Goal: Task Accomplishment & Management: Manage account settings

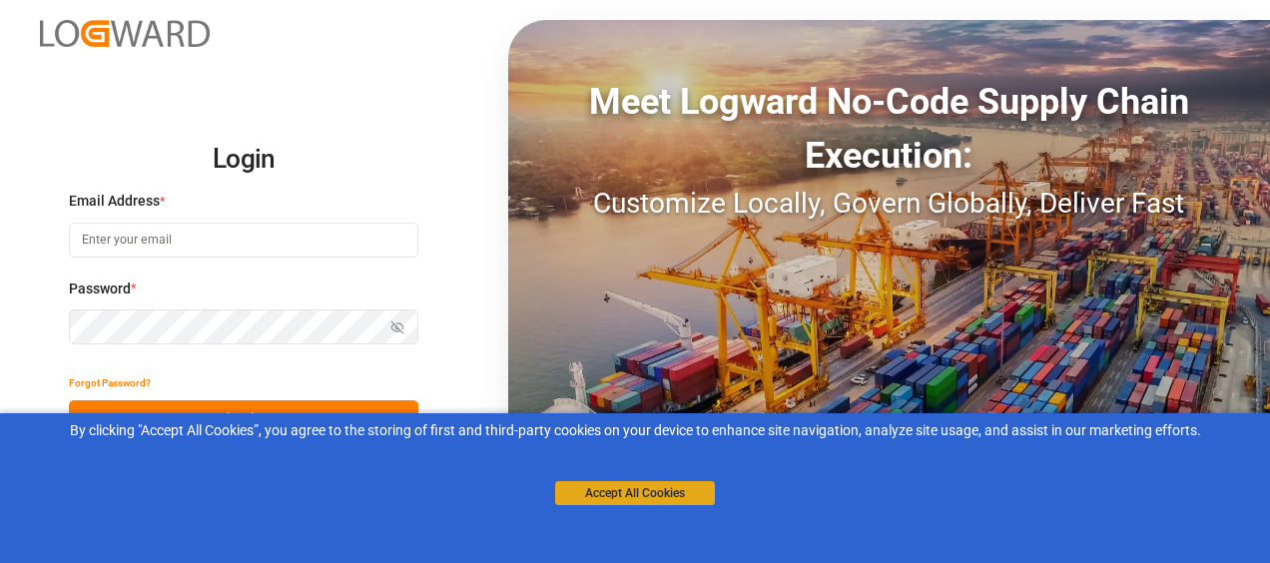
type input "[EMAIL_ADDRESS][DOMAIN_NAME]"
click at [585, 491] on button "Accept All Cookies" at bounding box center [635, 493] width 160 height 24
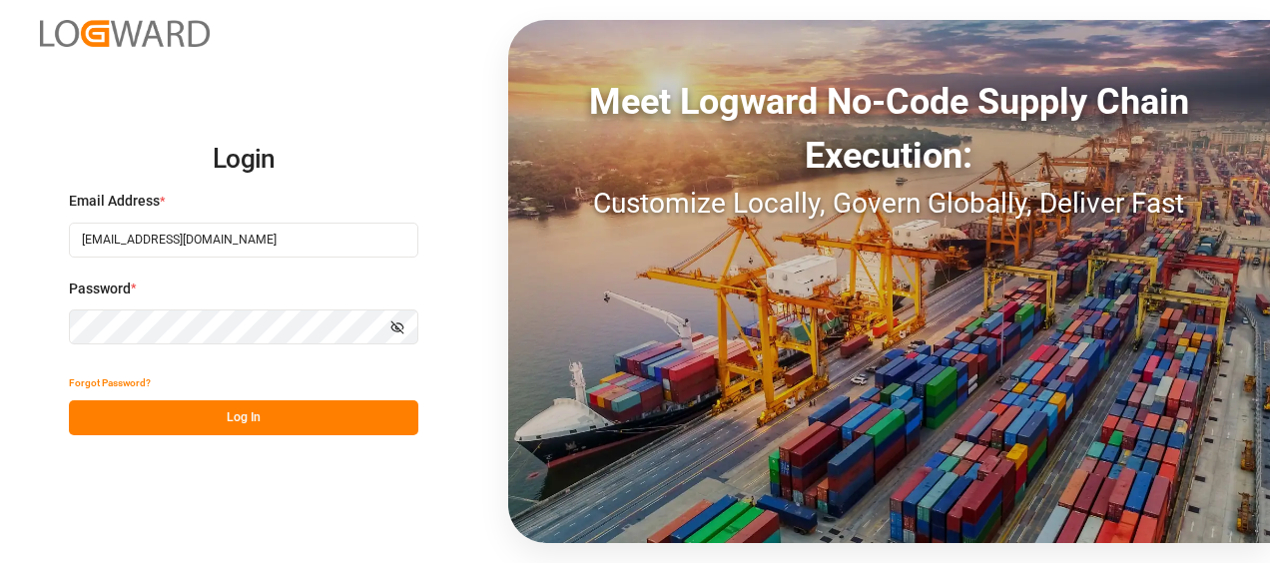
click at [333, 408] on button "Log In" at bounding box center [243, 417] width 349 height 35
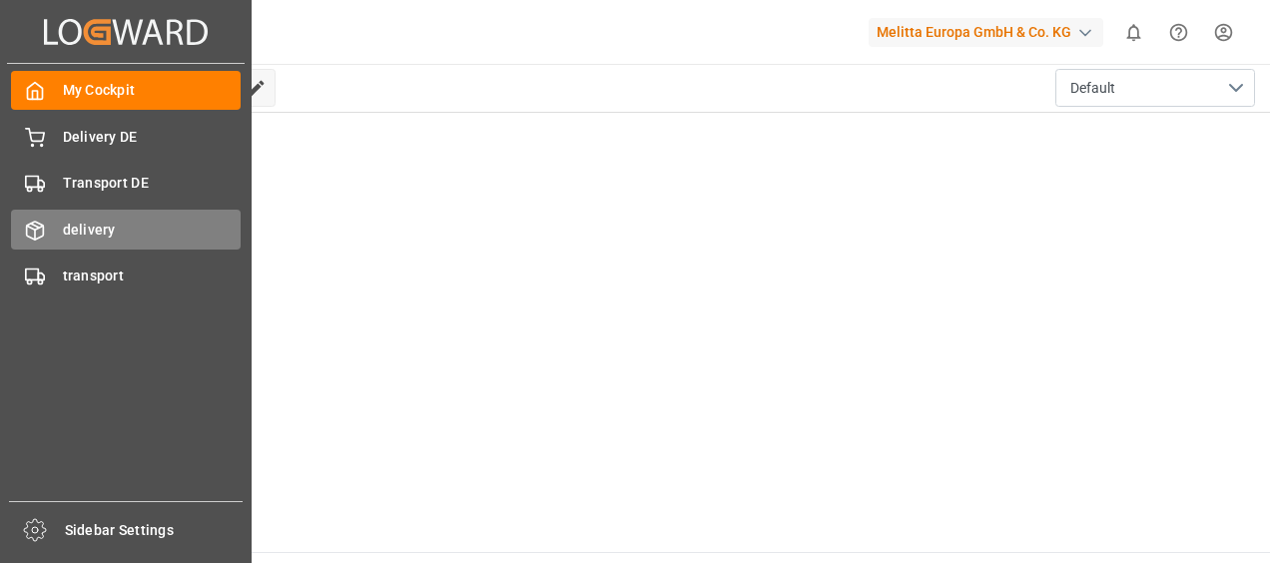
click at [96, 234] on span "delivery" at bounding box center [152, 230] width 179 height 21
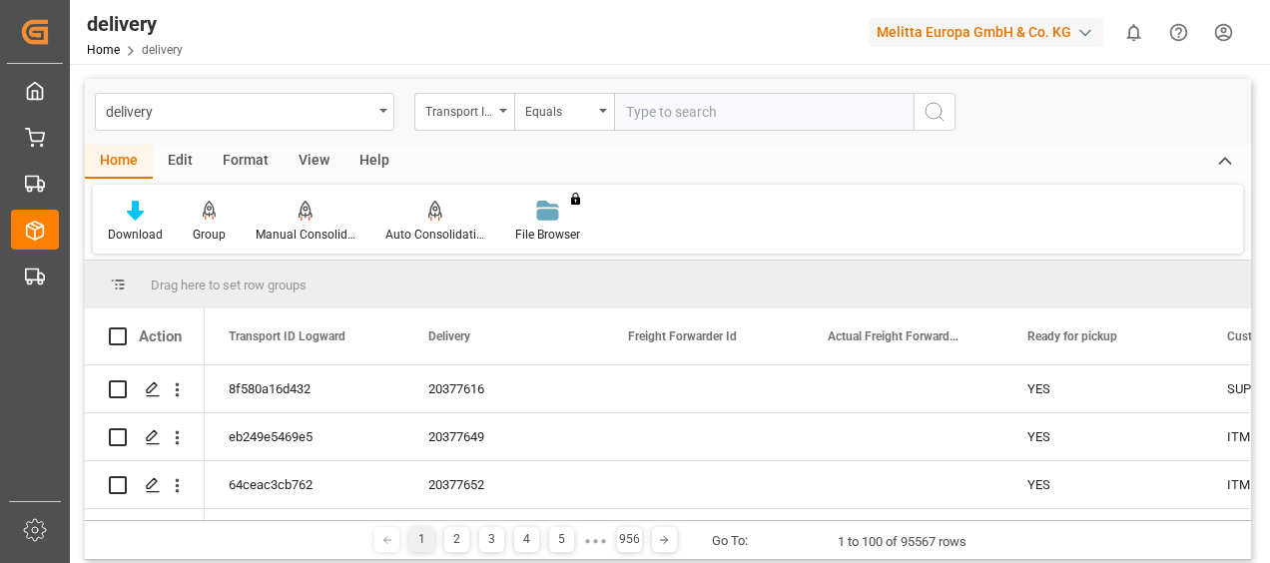
click at [473, 109] on div "Transport ID Logward" at bounding box center [459, 109] width 68 height 23
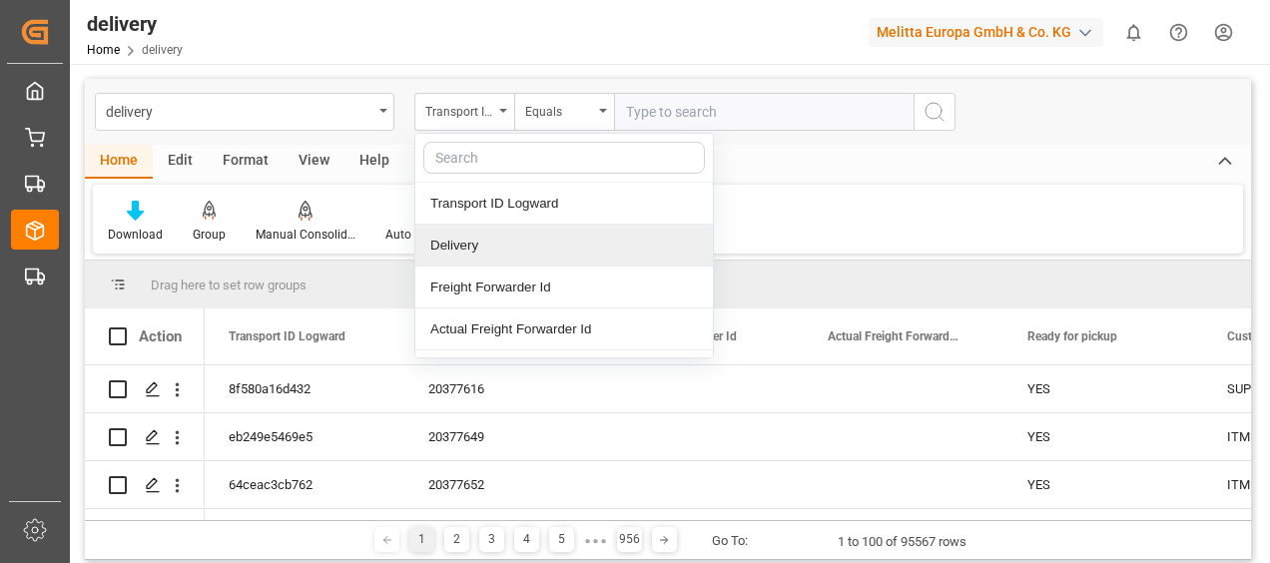
click at [465, 254] on div "Delivery" at bounding box center [564, 246] width 298 height 42
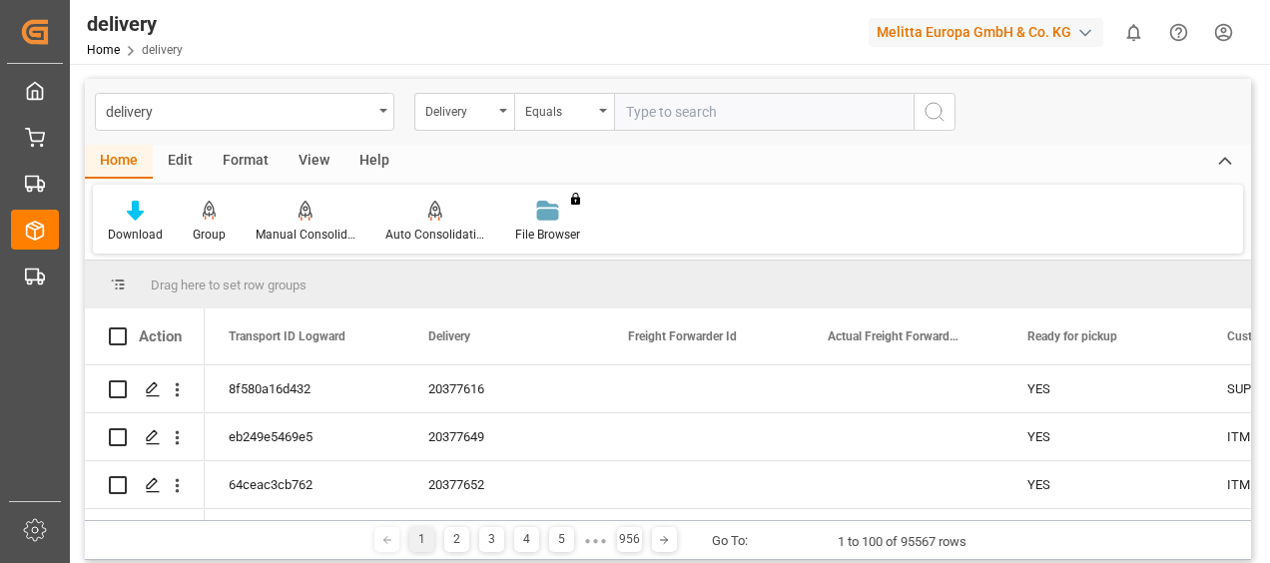
click at [671, 106] on input "text" at bounding box center [764, 112] width 300 height 38
paste input "80003108"
type input "80003108"
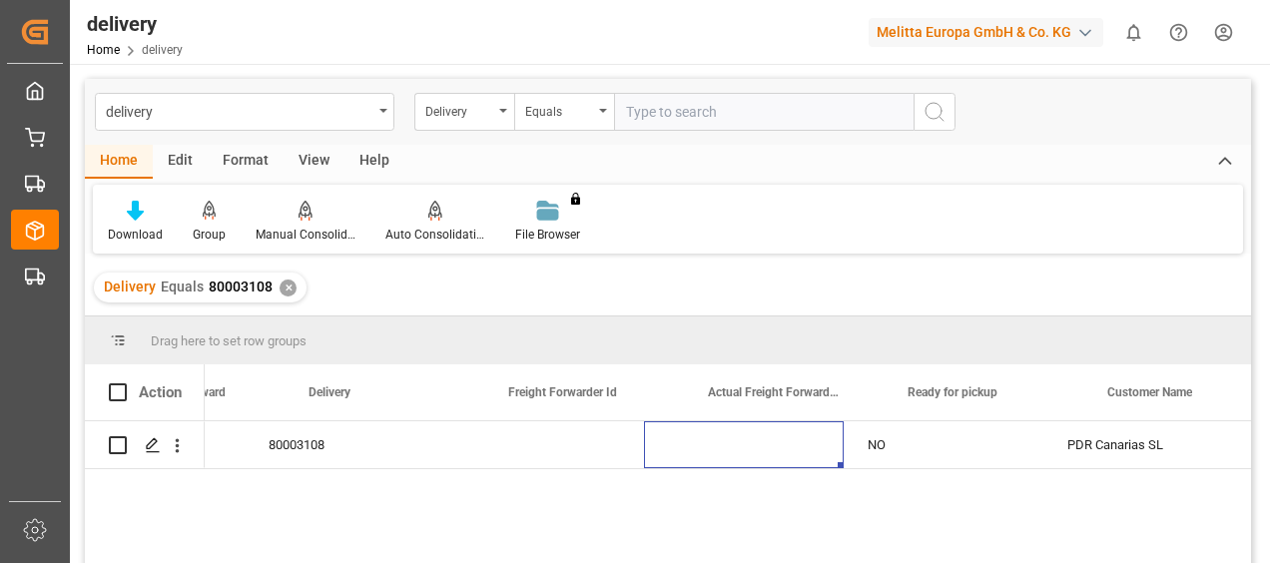
scroll to position [0, 200]
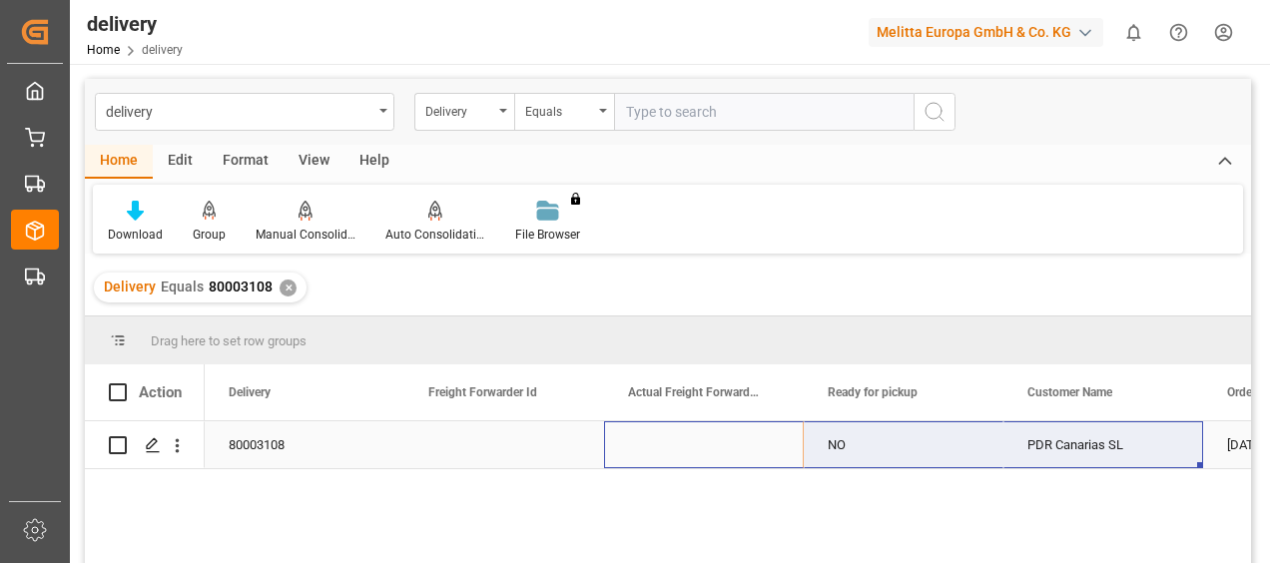
drag, startPoint x: 849, startPoint y: 454, endPoint x: 1125, endPoint y: 439, distance: 277.0
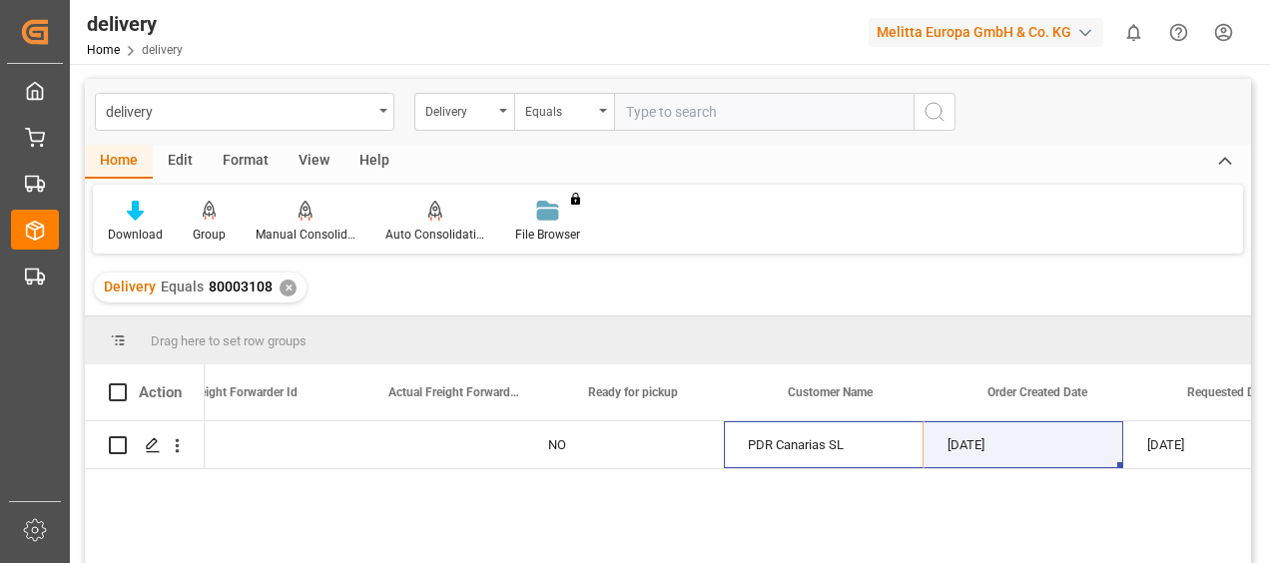
scroll to position [0, 0]
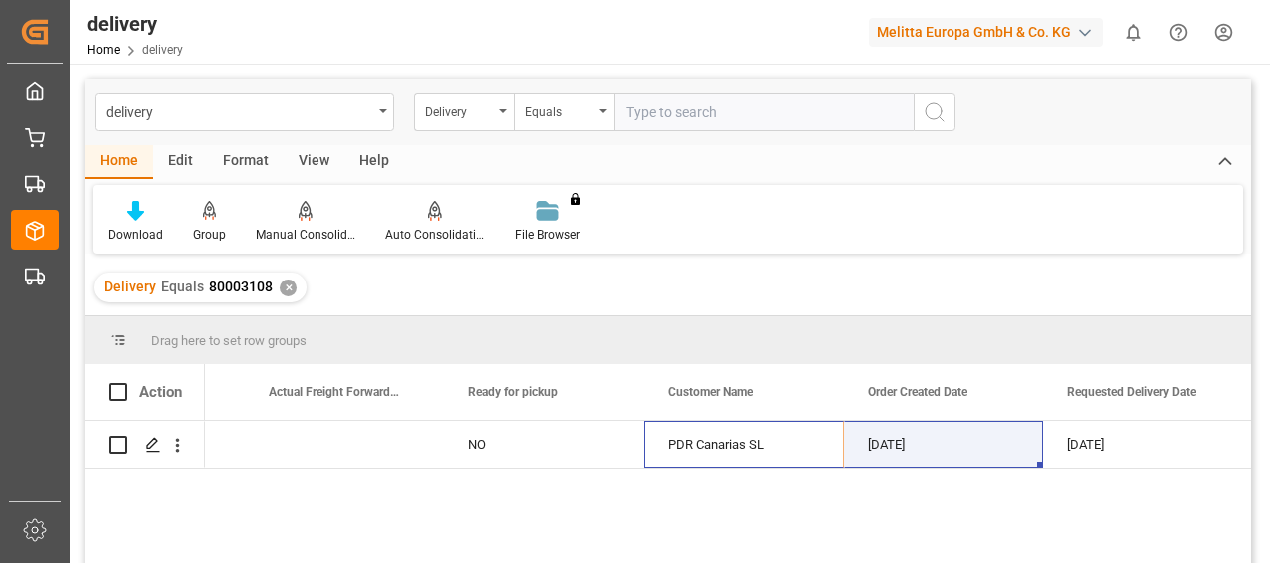
drag, startPoint x: 1122, startPoint y: 445, endPoint x: 1273, endPoint y: 425, distance: 152.1
click at [1269, 425] on html "Created by potrace 1.15, written by [PERSON_NAME] [DATE]-[DATE] Created by potr…" at bounding box center [635, 281] width 1270 height 563
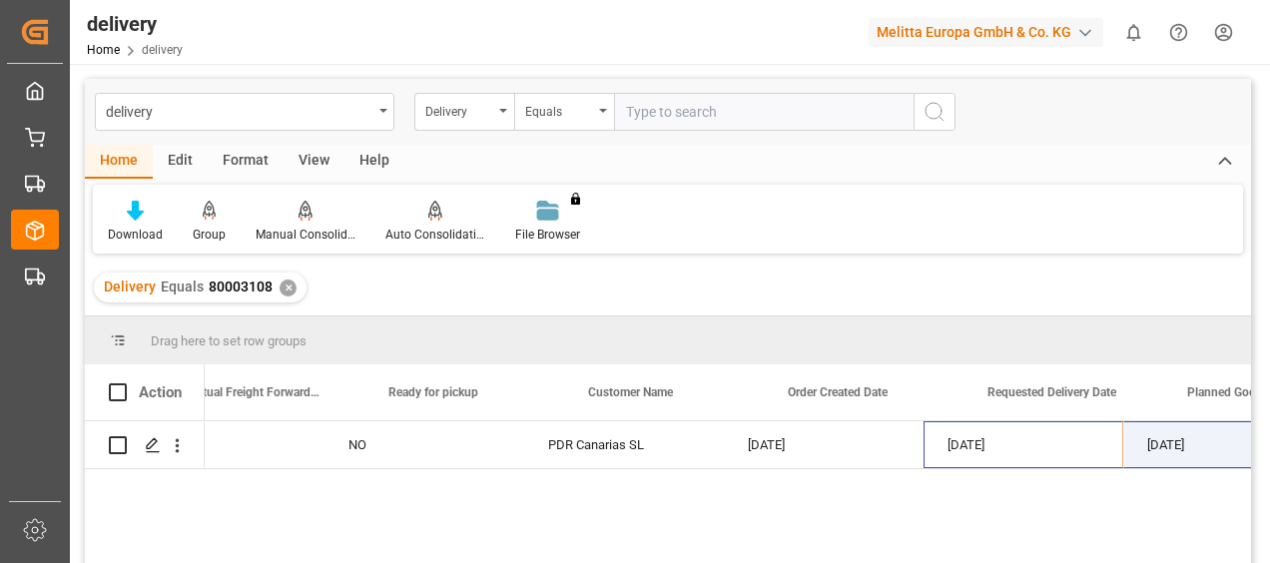
scroll to position [0, 759]
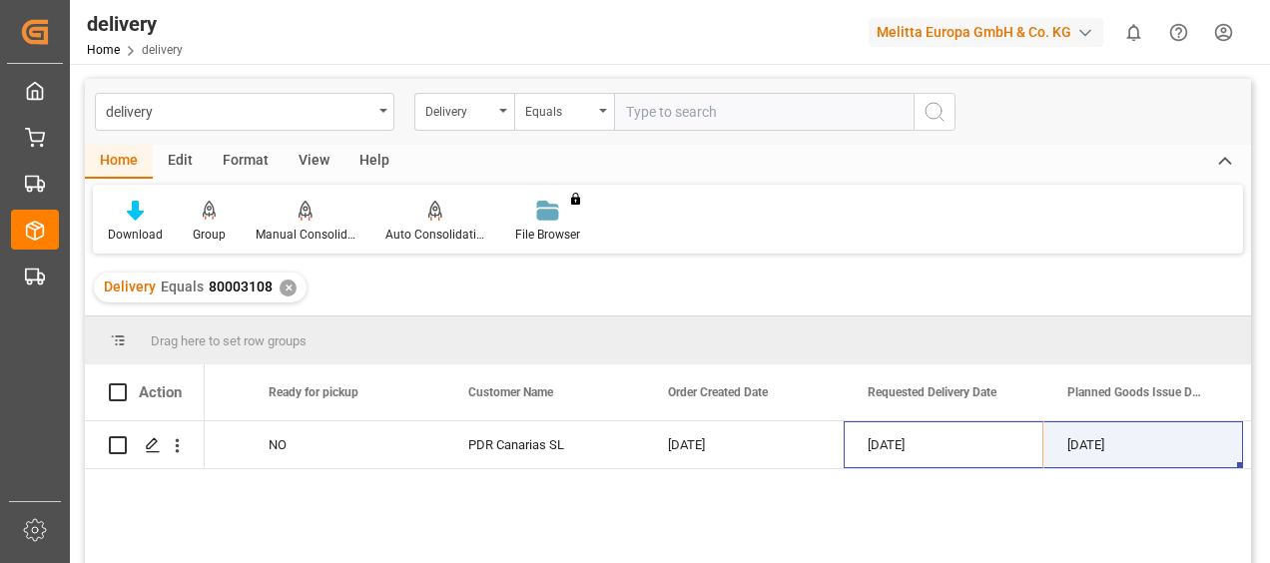
drag, startPoint x: 1106, startPoint y: 438, endPoint x: 1273, endPoint y: 455, distance: 167.6
click at [1269, 455] on html "Created by potrace 1.15, written by [PERSON_NAME] [DATE]-[DATE] Created by potr…" at bounding box center [635, 281] width 1270 height 563
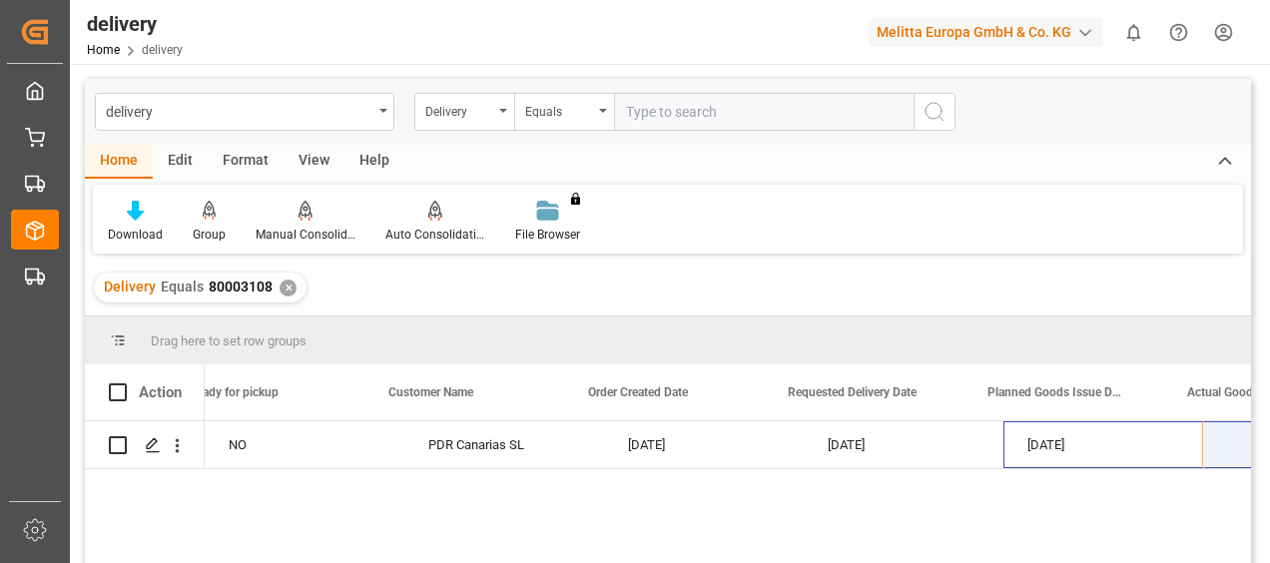
scroll to position [0, 879]
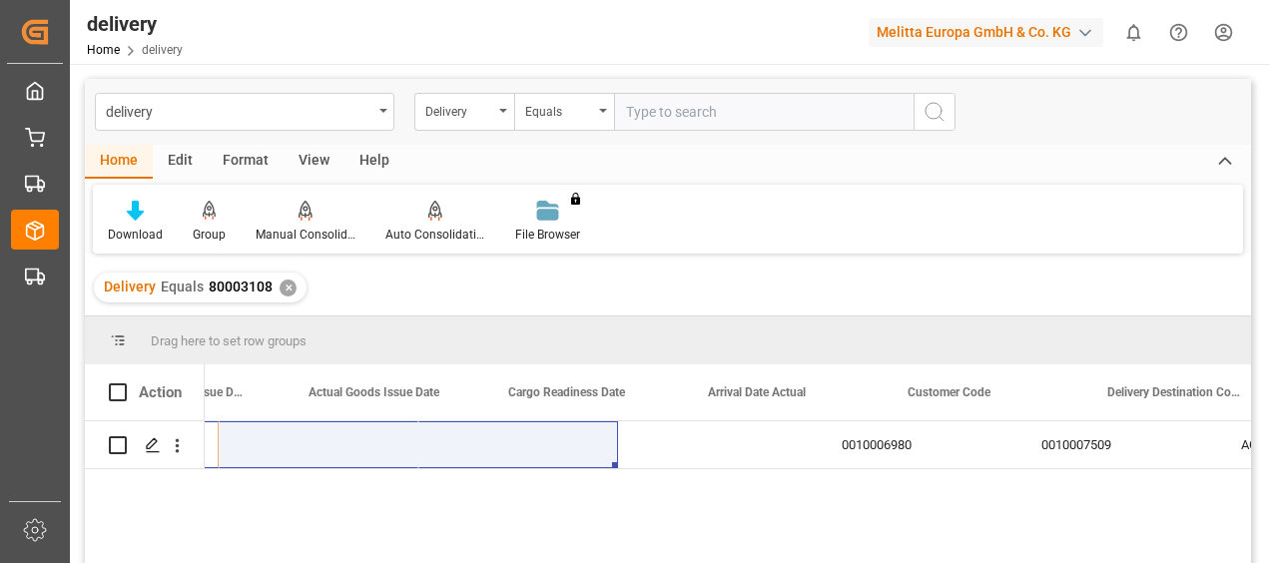
drag, startPoint x: 1142, startPoint y: 441, endPoint x: 1245, endPoint y: 450, distance: 103.2
click at [1245, 450] on div "[DATE] [DATE] 0010006980 0010007509 AGENCIA CANTERAS [GEOGRAPHIC_DATA]" at bounding box center [668, 495] width 1166 height 148
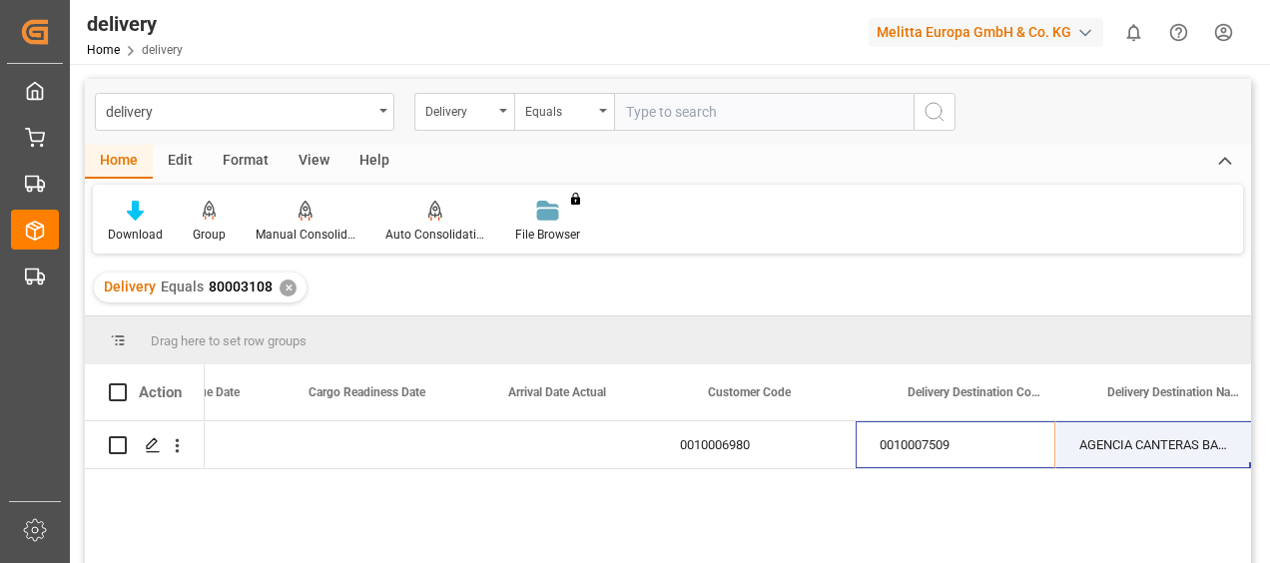
drag, startPoint x: 1153, startPoint y: 437, endPoint x: 1262, endPoint y: 445, distance: 109.1
click at [1262, 445] on main "delivery Delivery Equals Home Edit Format View Help Download Group Manual Conso…" at bounding box center [668, 347] width 1196 height 537
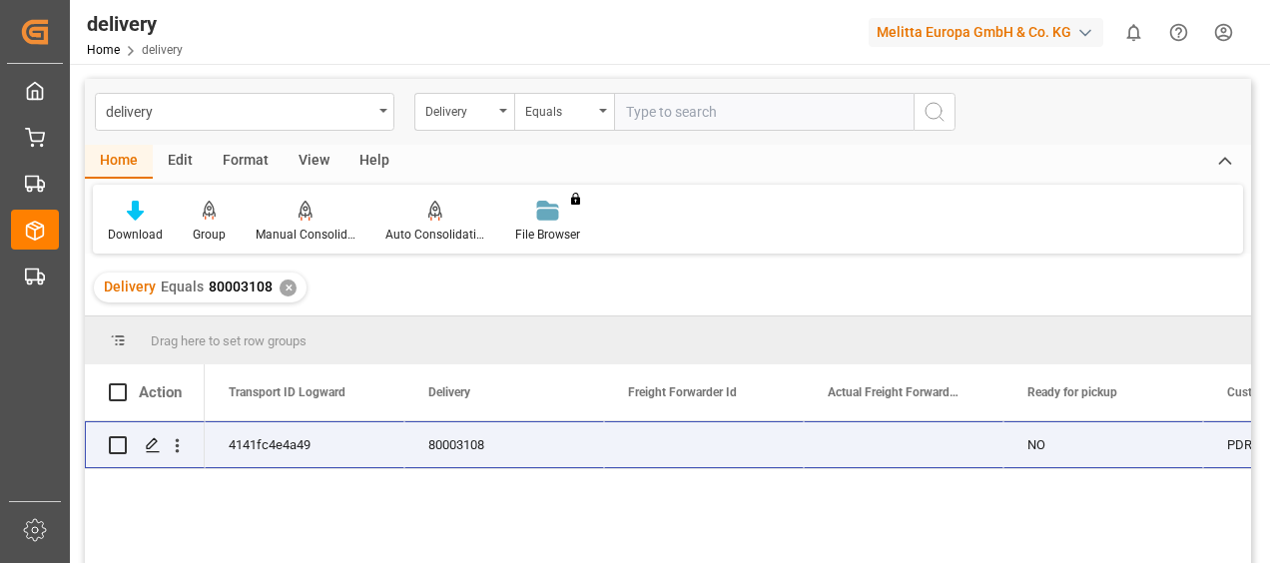
drag, startPoint x: 201, startPoint y: 449, endPoint x: -4, endPoint y: 423, distance: 206.3
click at [0, 423] on html "Created by potrace 1.15, written by [PERSON_NAME] [DATE]-[DATE] Created by potr…" at bounding box center [635, 281] width 1270 height 563
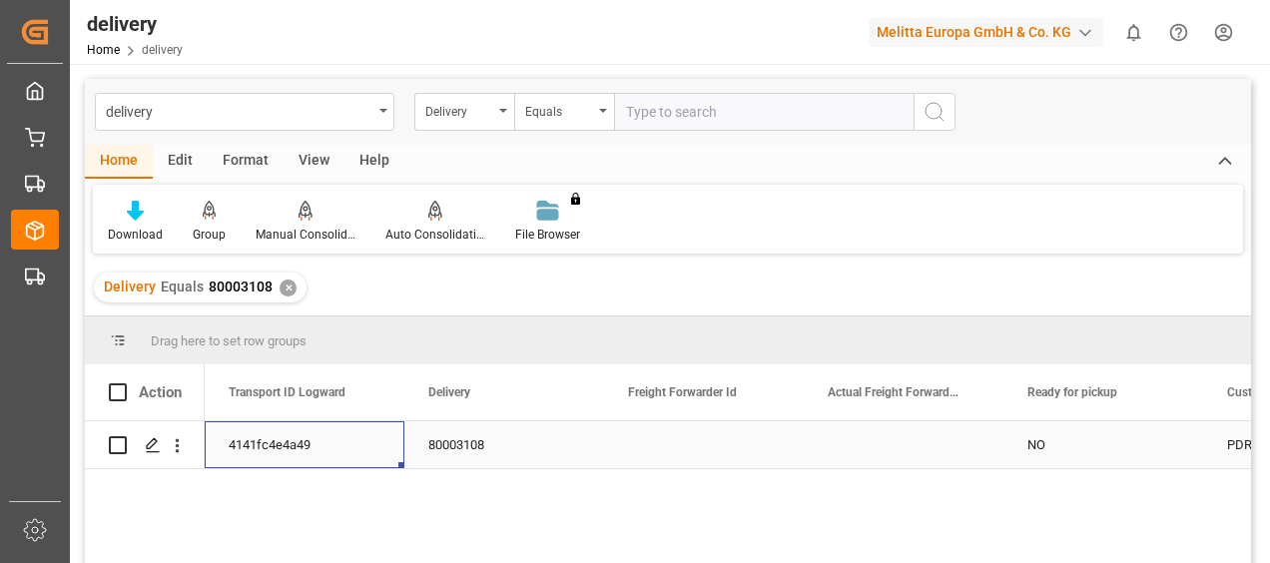
click at [311, 452] on div "4141fc4e4a49" at bounding box center [305, 444] width 200 height 47
click at [310, 443] on div "4141fc4e4a49" at bounding box center [305, 444] width 200 height 47
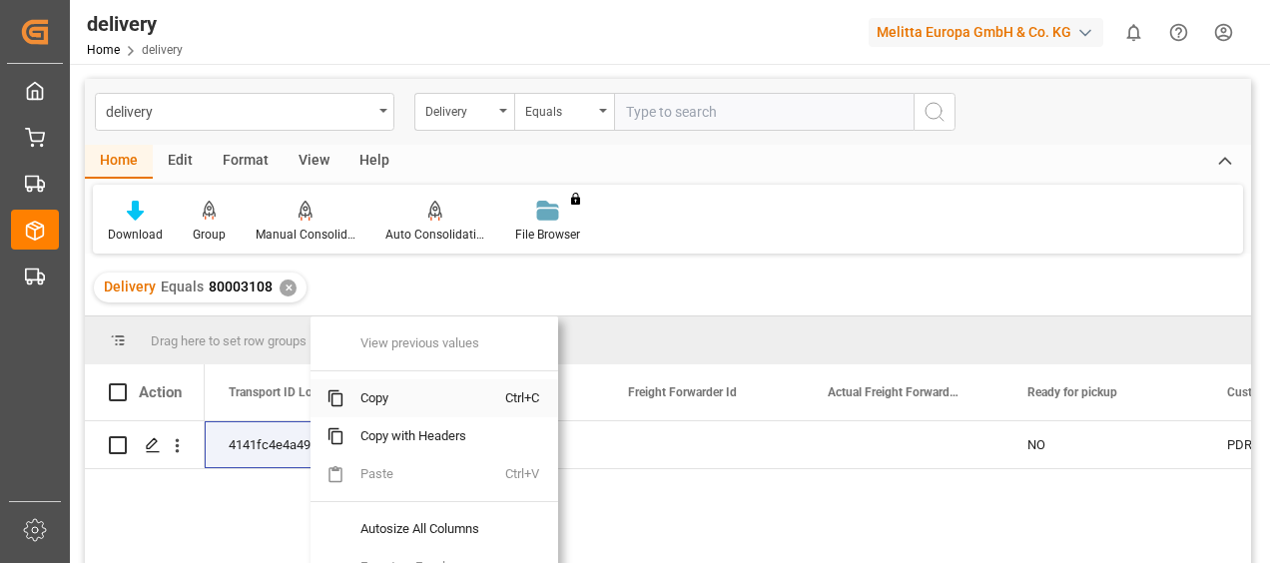
click at [367, 402] on span "Copy" at bounding box center [424, 398] width 161 height 38
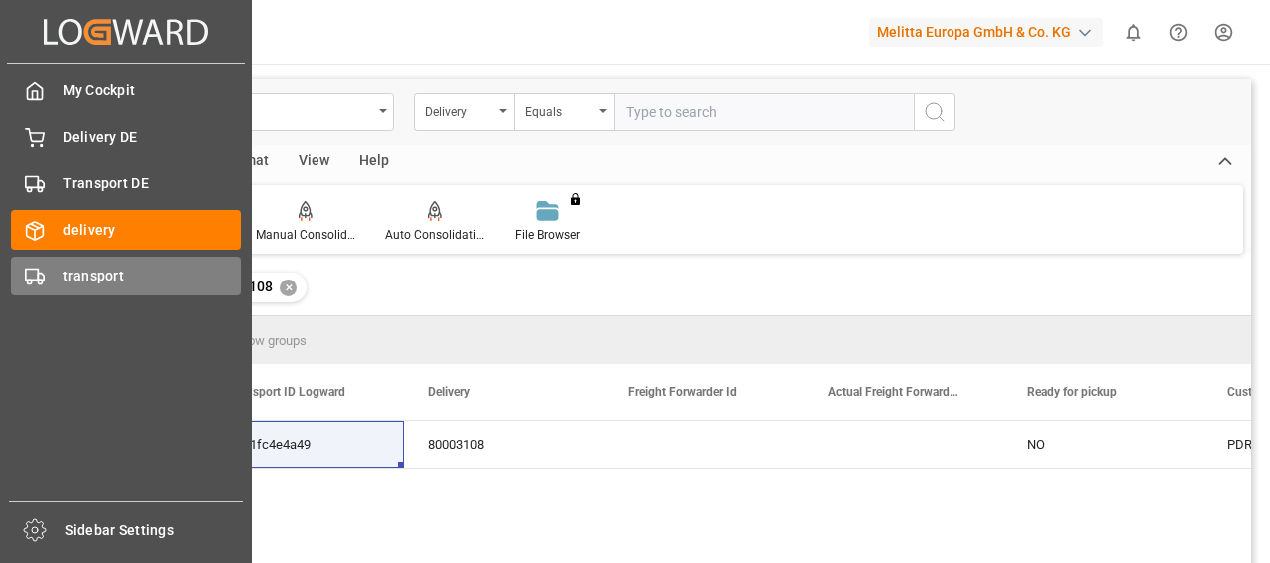
click at [37, 279] on icon at bounding box center [35, 277] width 20 height 20
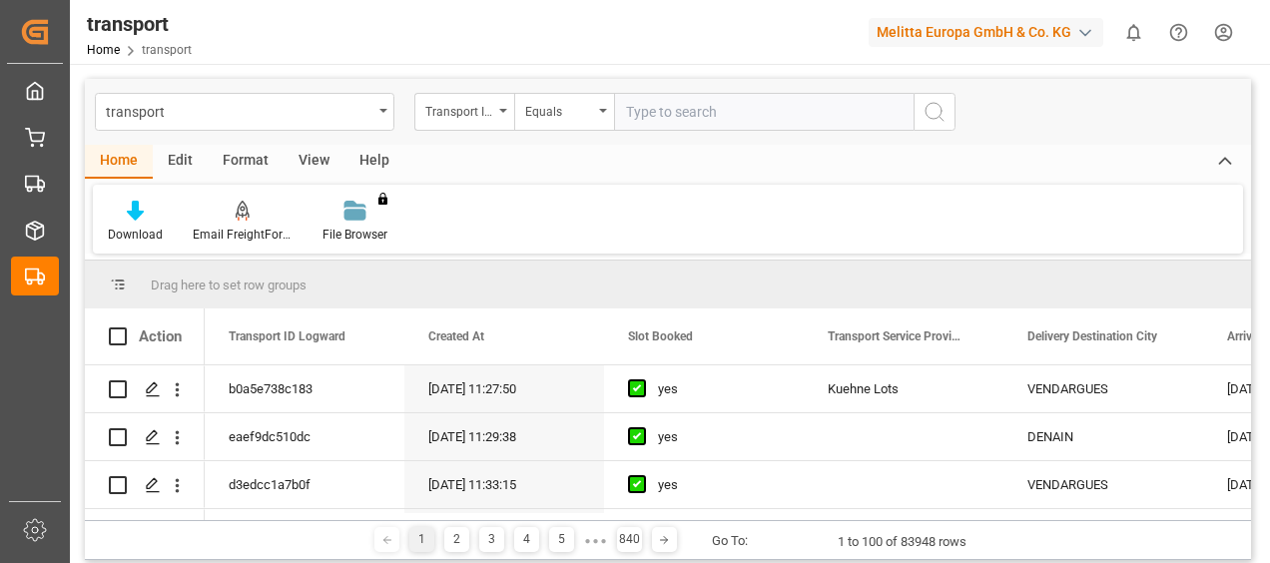
click at [675, 108] on input "text" at bounding box center [764, 112] width 300 height 38
paste input "4141fc4e4a49"
type input "4141fc4e4a49"
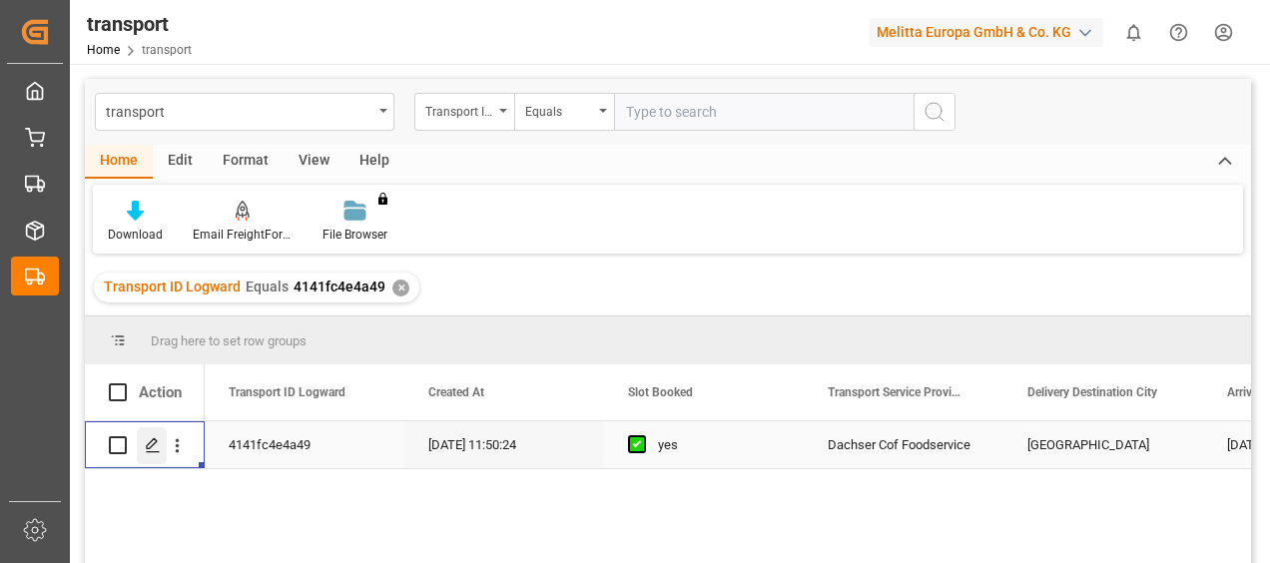
click at [148, 456] on div "Press SPACE to select this row." at bounding box center [152, 445] width 30 height 37
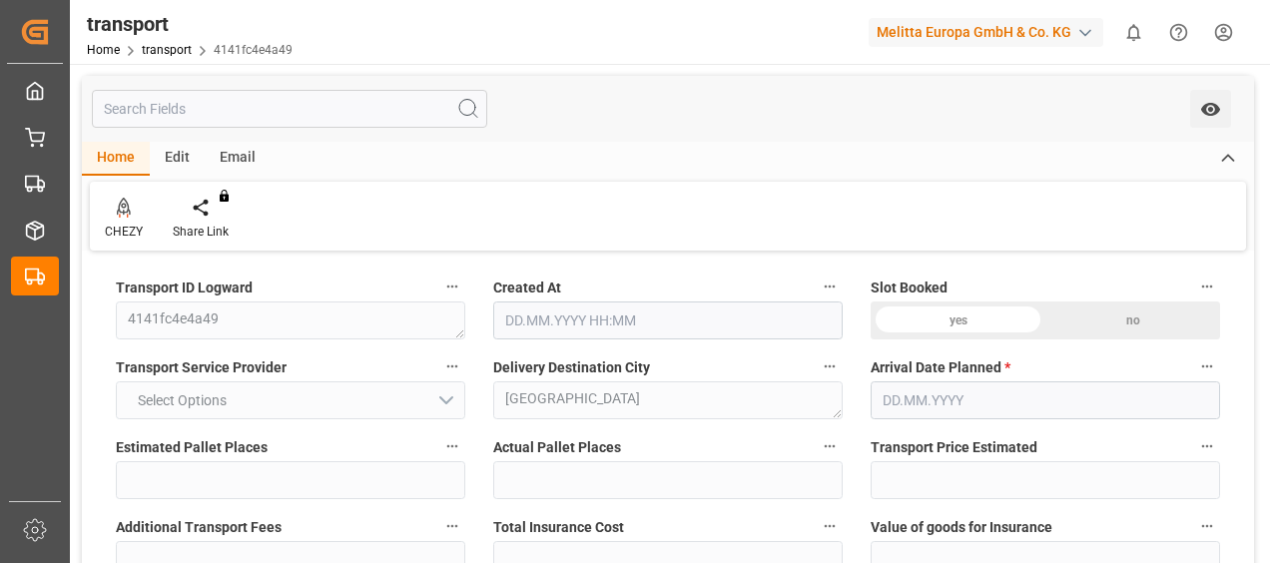
type input "5"
type input "4"
type input "435.44"
type input "0"
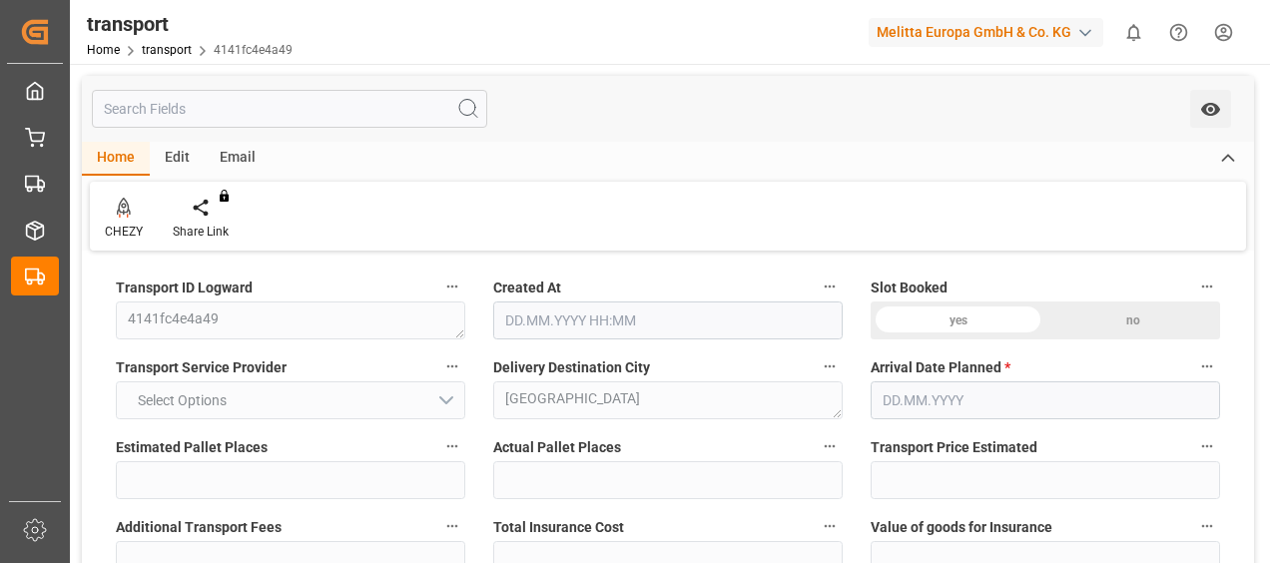
type input "0"
type input "427.7763"
type input "-7.6637"
type input "0"
type input "1008.128"
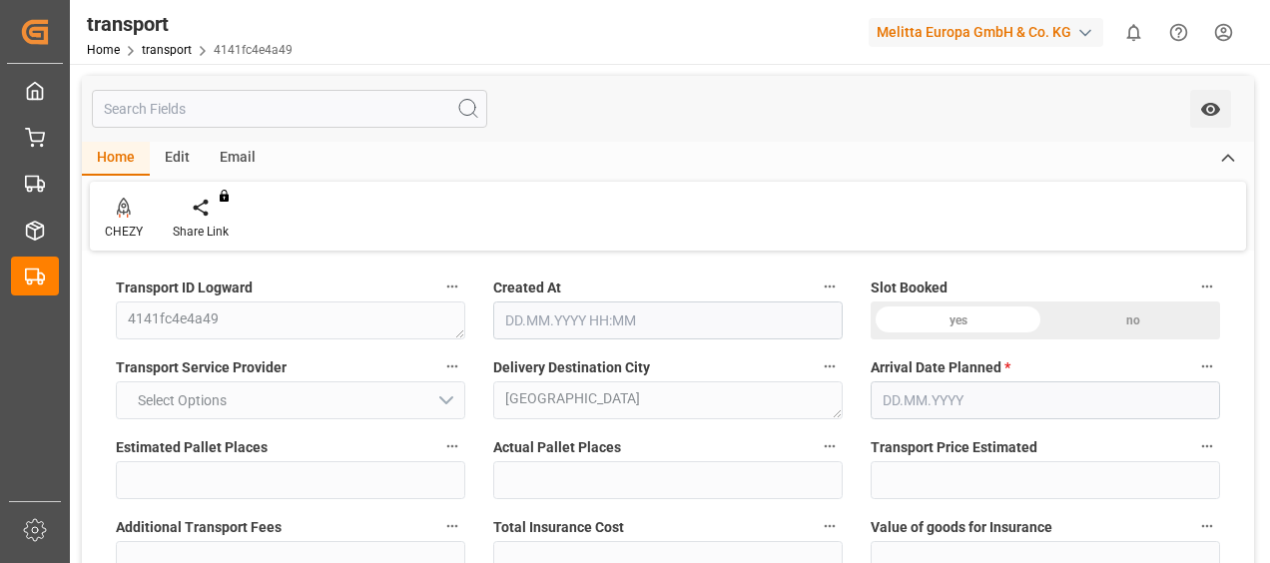
type input "1316.388"
type input "3672.744"
type input "8"
type input "4"
type input "26"
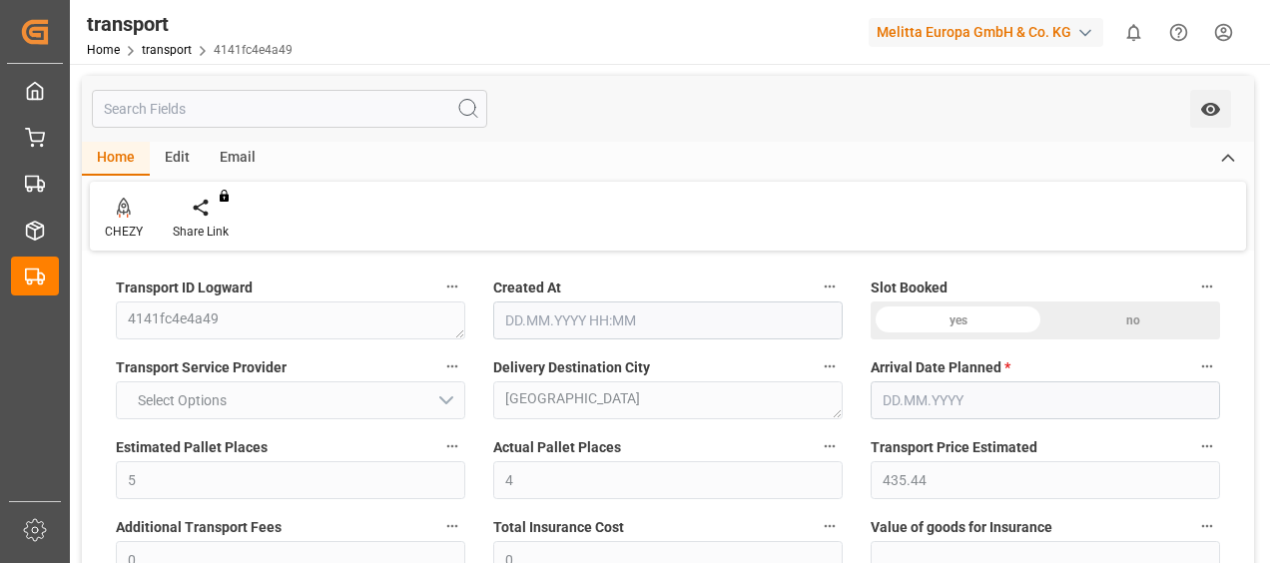
type input "5"
type input "101"
type input "1192.618"
type input "0"
type input "4710.8598"
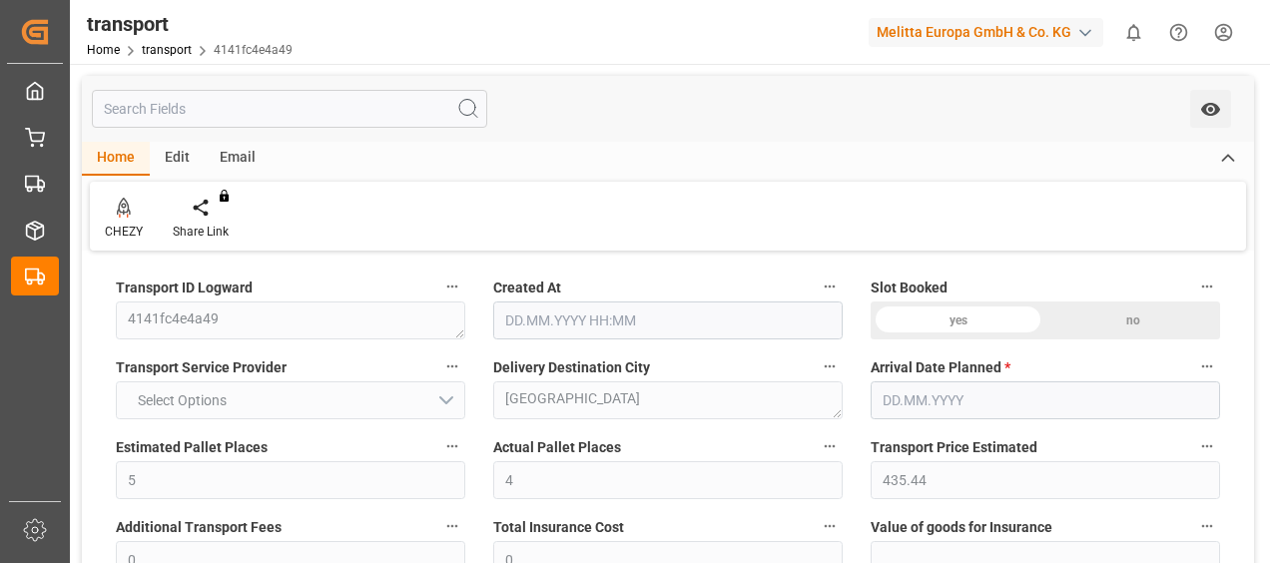
type input "0"
type input "21"
type input "35"
type input "[DATE] 11:50"
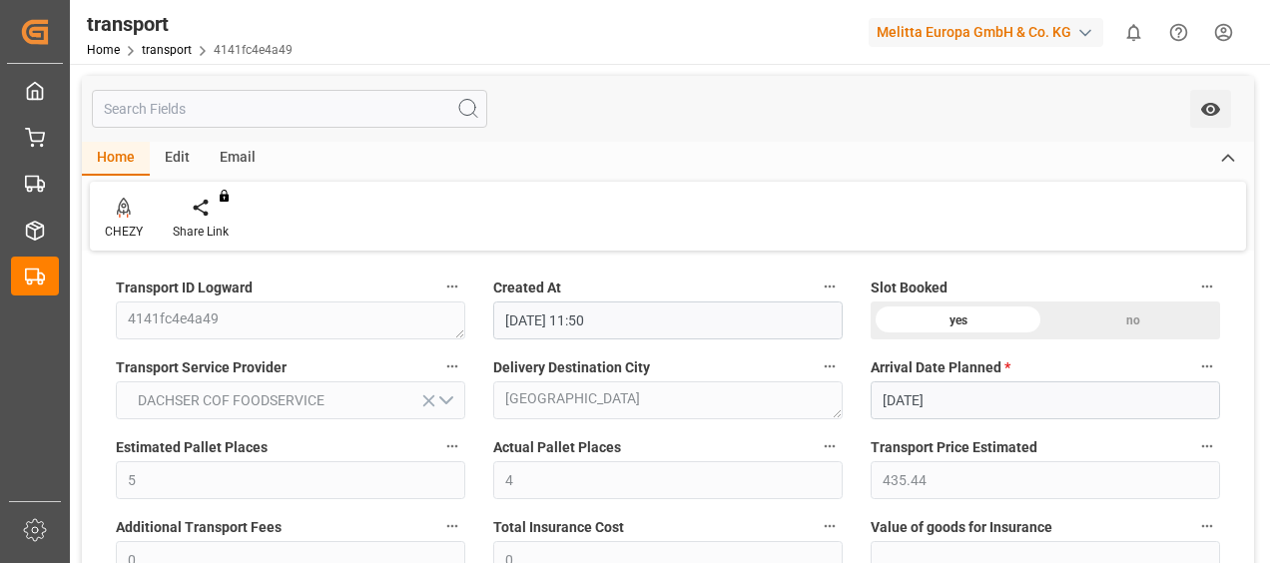
type input "[DATE]"
click at [927, 152] on div "Home Edit Email" at bounding box center [668, 159] width 1172 height 34
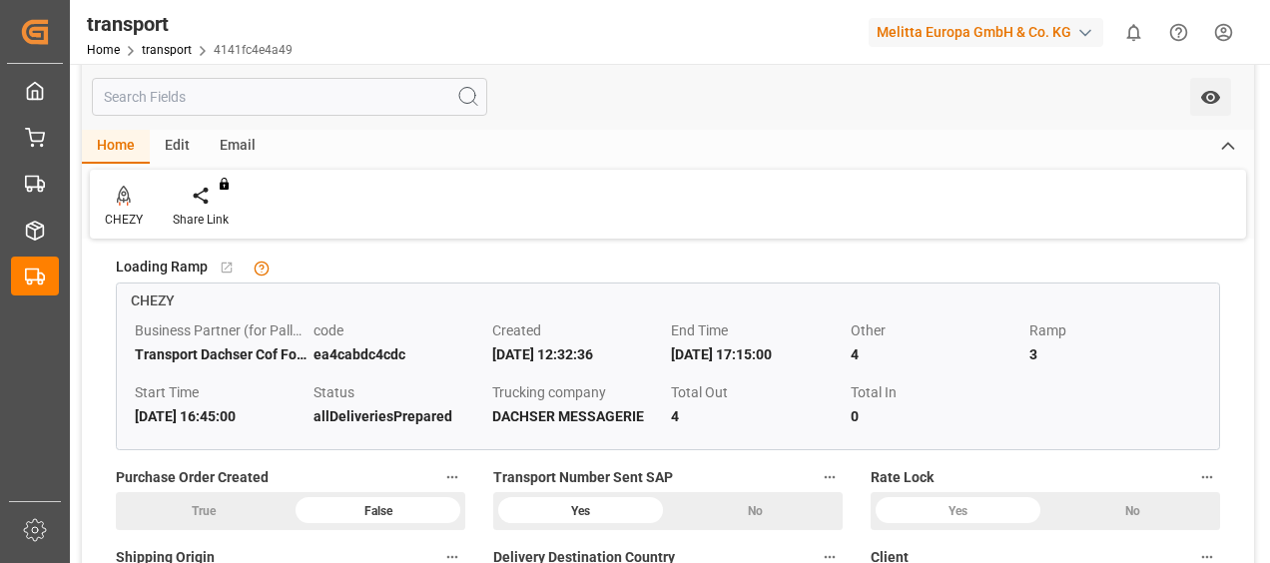
scroll to position [1558, 0]
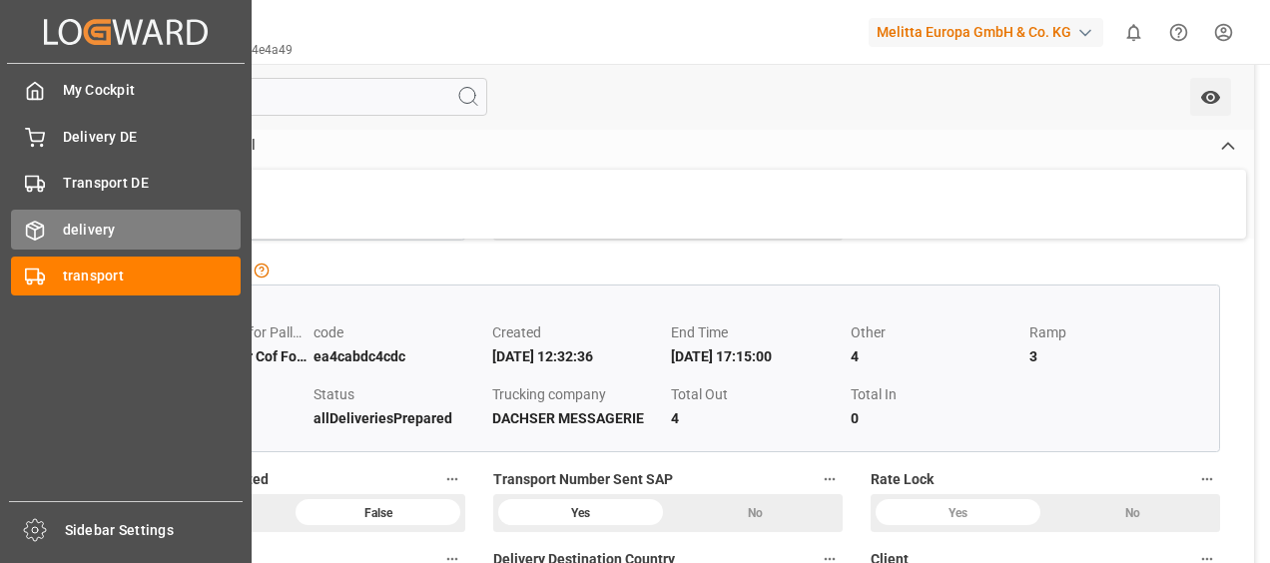
click at [40, 214] on div "delivery delivery" at bounding box center [126, 229] width 230 height 39
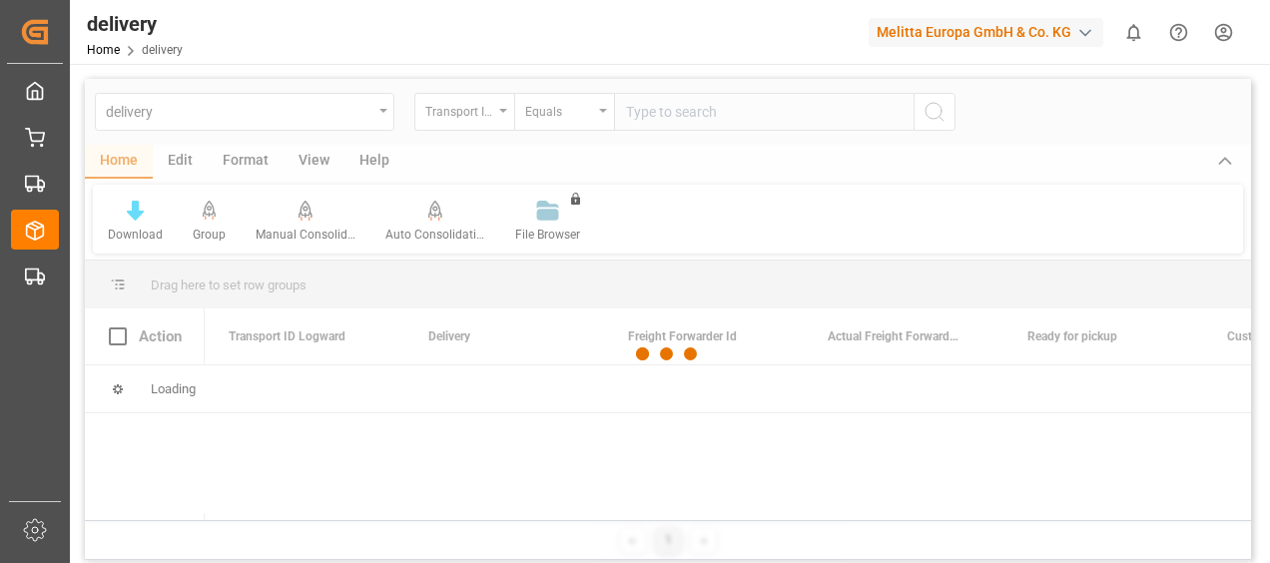
click at [656, 116] on div at bounding box center [668, 354] width 1166 height 551
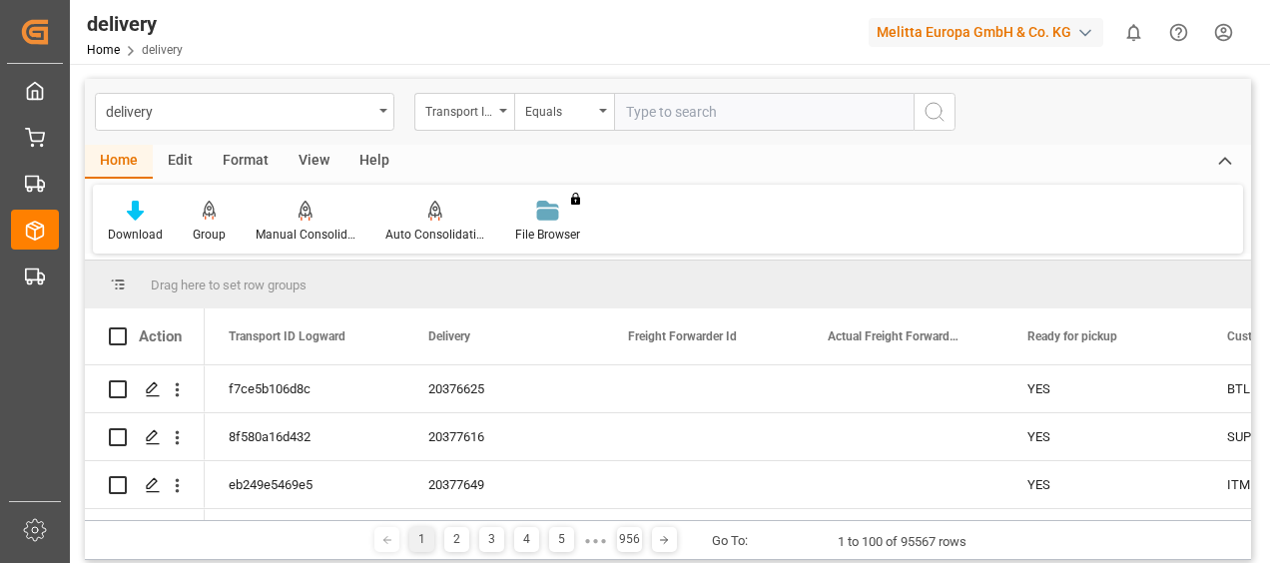
click at [656, 116] on input "text" at bounding box center [764, 112] width 300 height 38
type input "80002908"
click at [495, 114] on div "Transport ID Logward" at bounding box center [464, 112] width 100 height 38
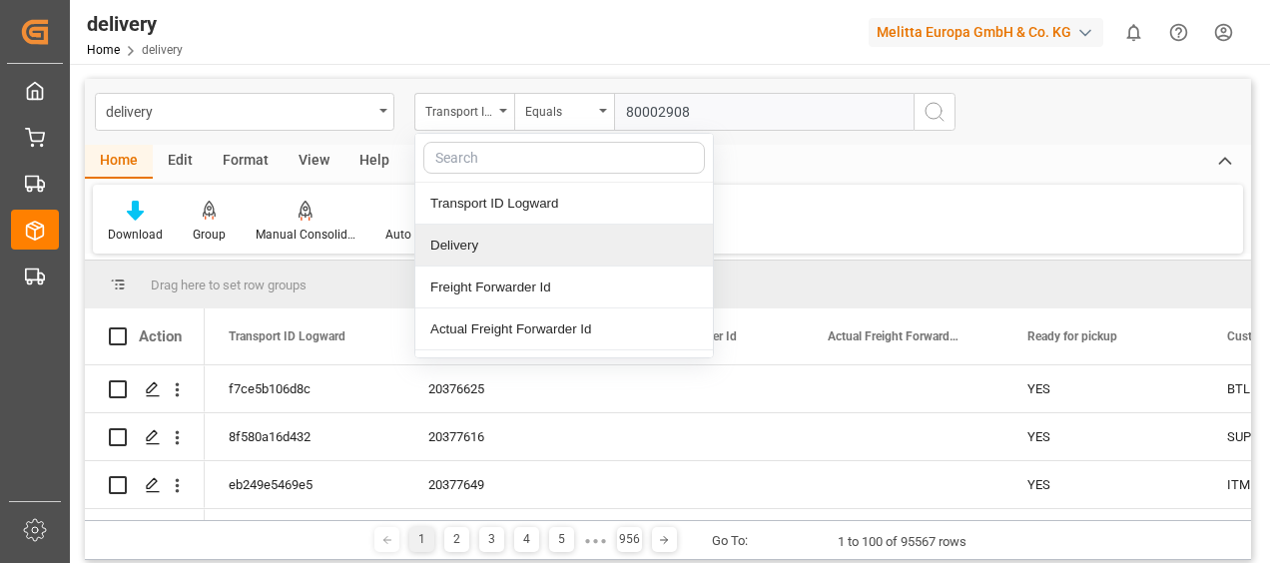
click at [464, 248] on div "Delivery" at bounding box center [564, 246] width 298 height 42
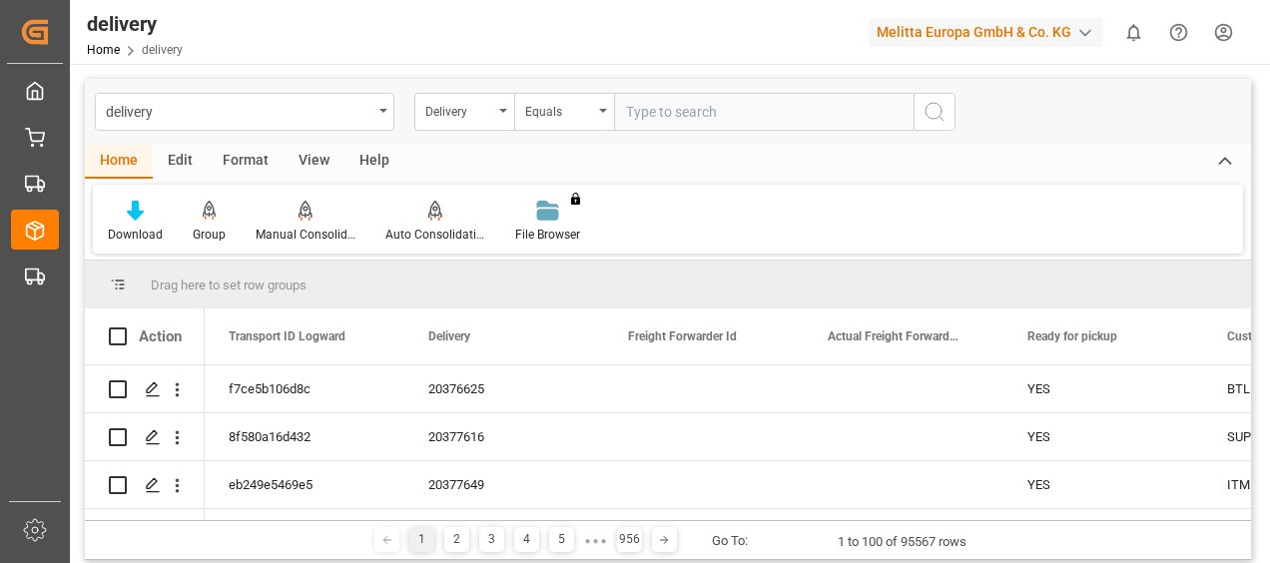
click at [695, 114] on input "text" at bounding box center [764, 112] width 300 height 38
type input "80002908"
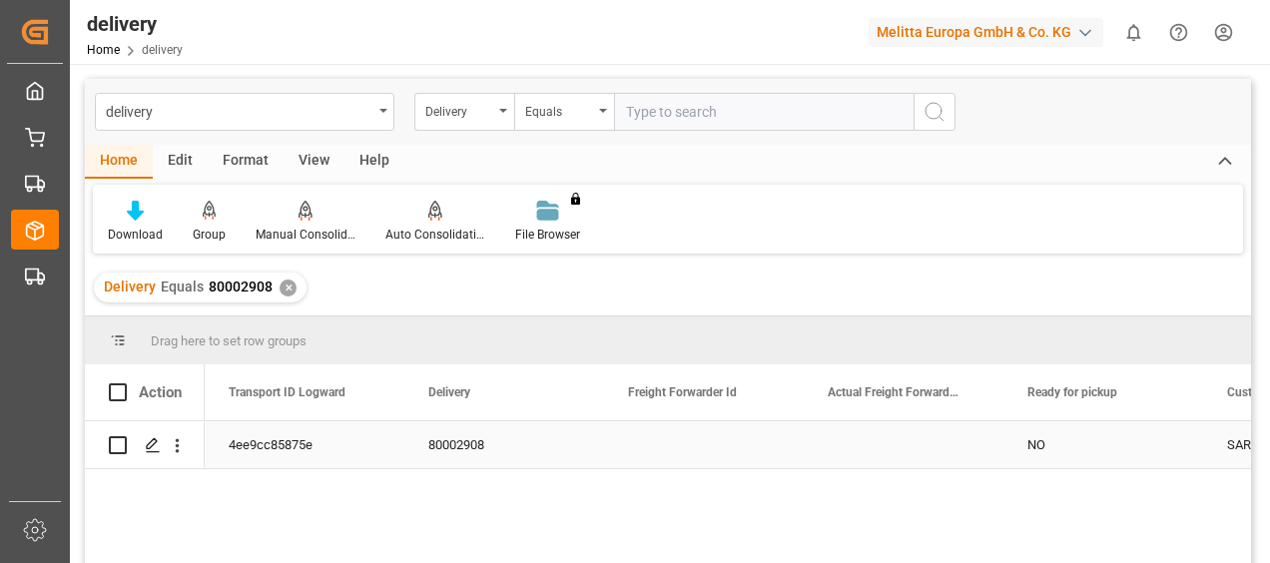
click at [260, 451] on div "4ee9cc85875e" at bounding box center [305, 444] width 200 height 47
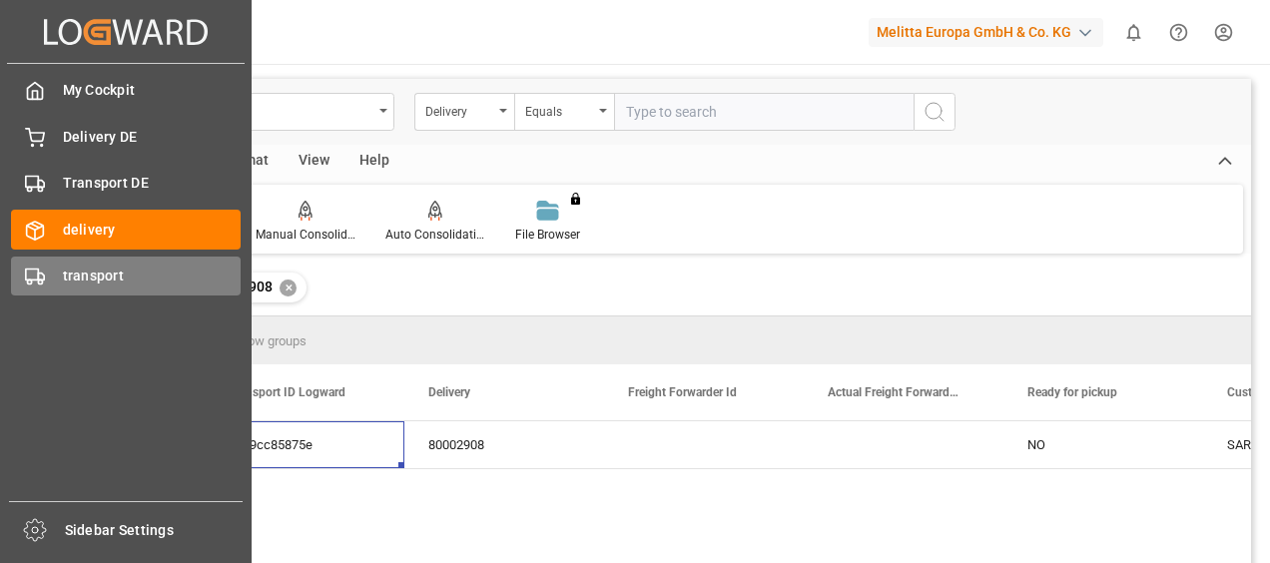
click at [36, 272] on icon at bounding box center [35, 277] width 20 height 20
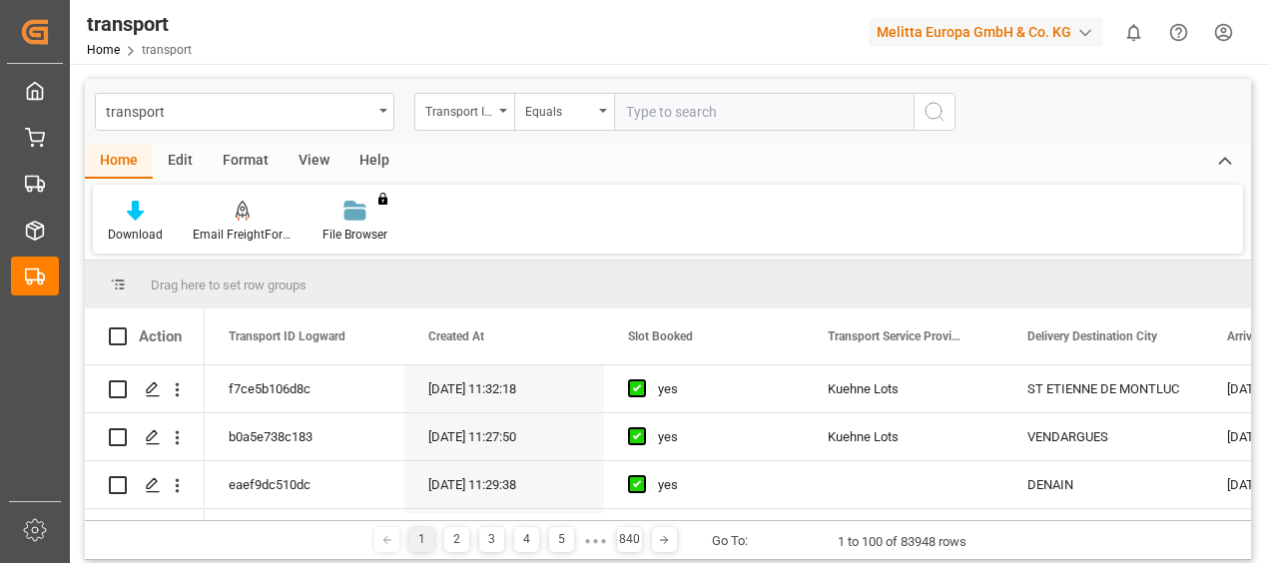
click at [674, 122] on input "text" at bounding box center [764, 112] width 300 height 38
paste input "4ee9cc85875e"
type input "4ee9cc85875e"
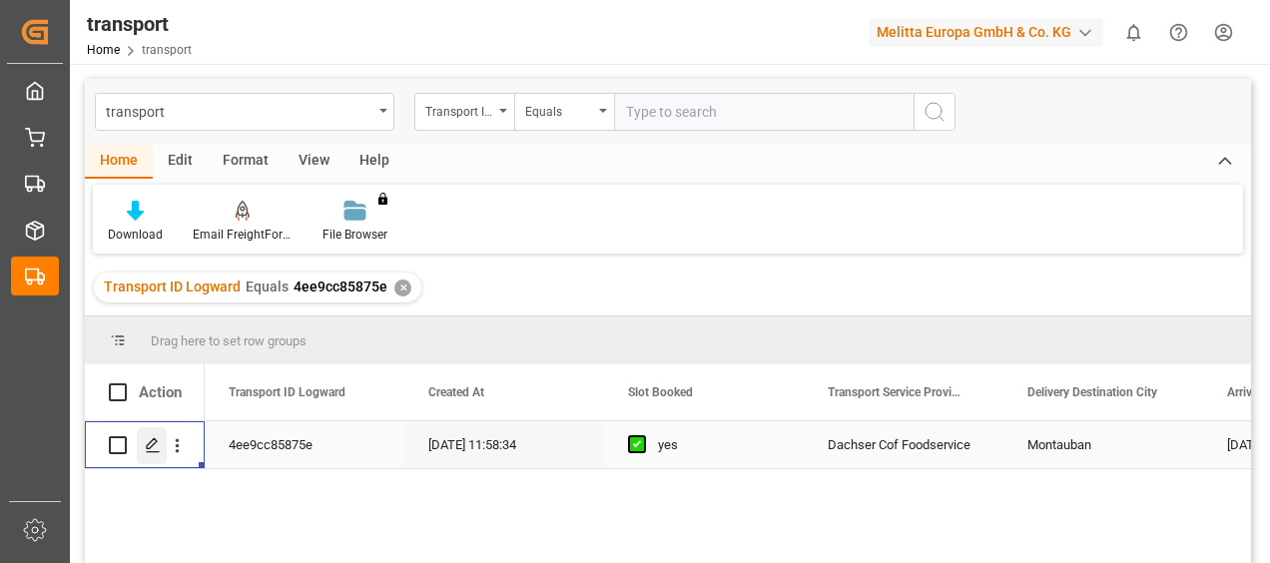
click at [154, 441] on icon "Press SPACE to select this row." at bounding box center [153, 445] width 16 height 16
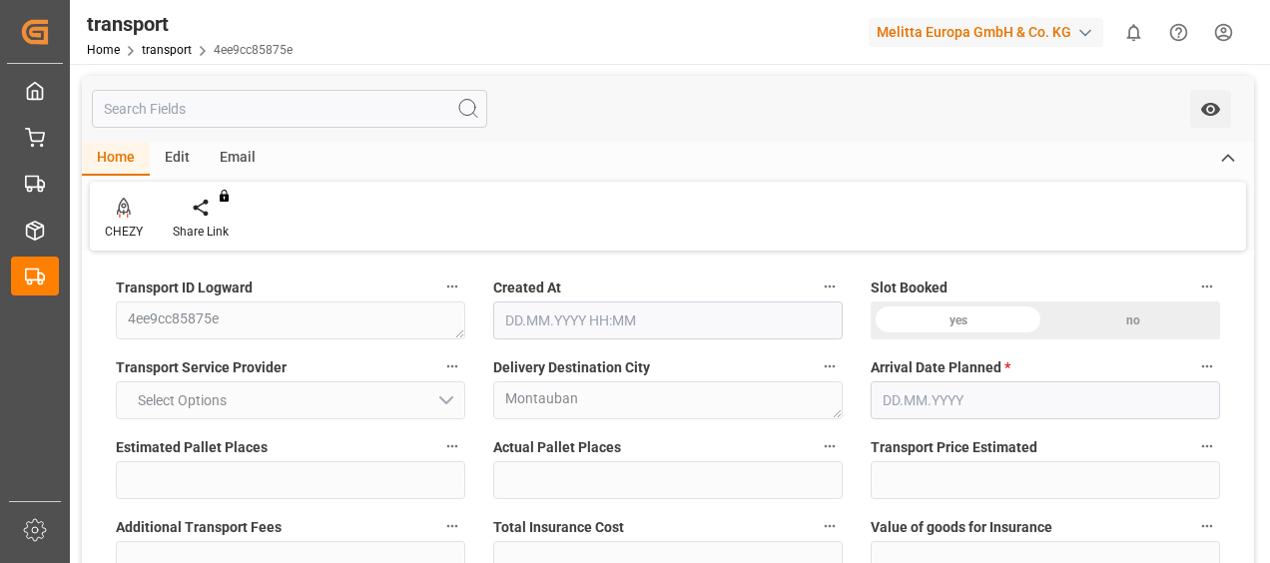
type input "3"
type input "234.15"
type input "0"
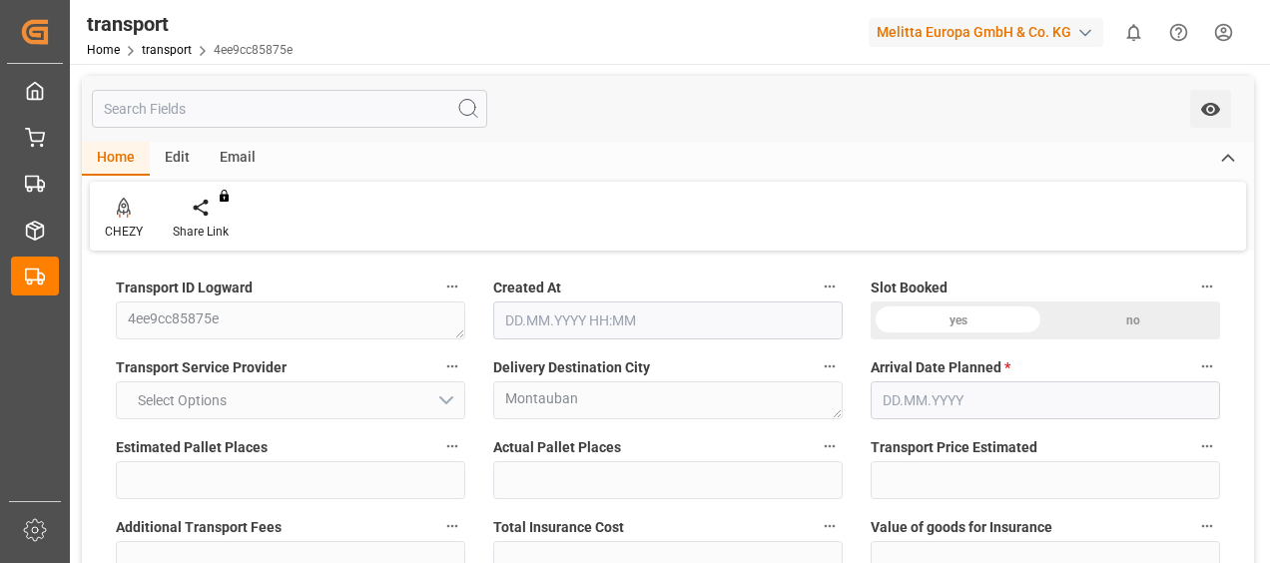
type input "0"
type input "230.029"
type input "-4.121"
type input "3"
type input "544.884"
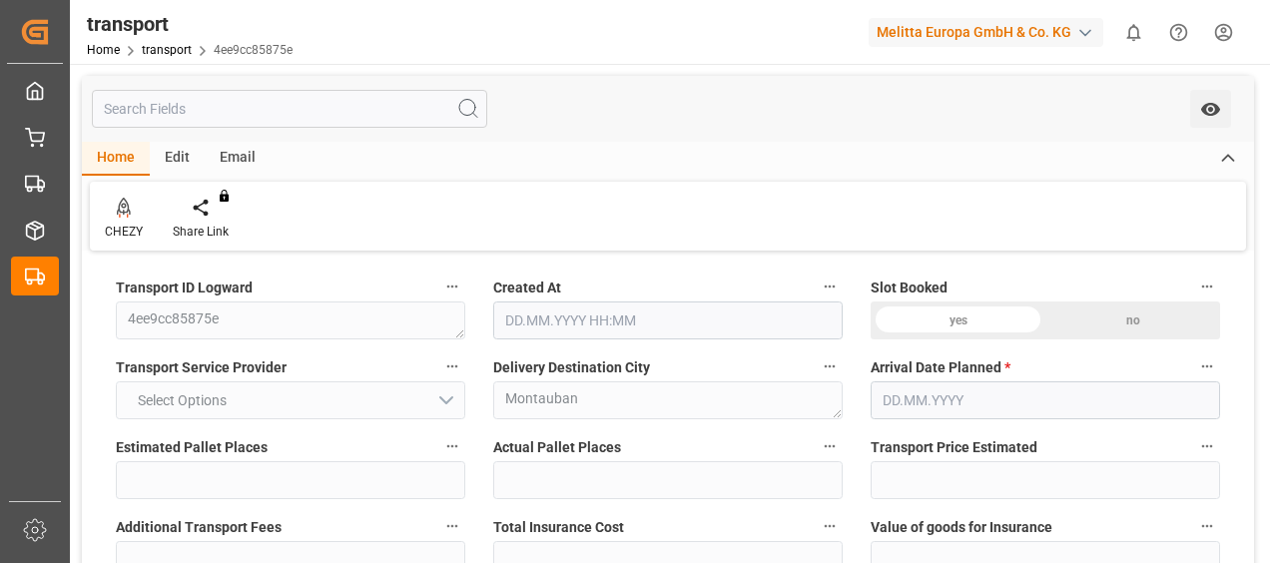
type input "720.426"
type input "2116.215"
type input "82"
type input "2"
type input "46"
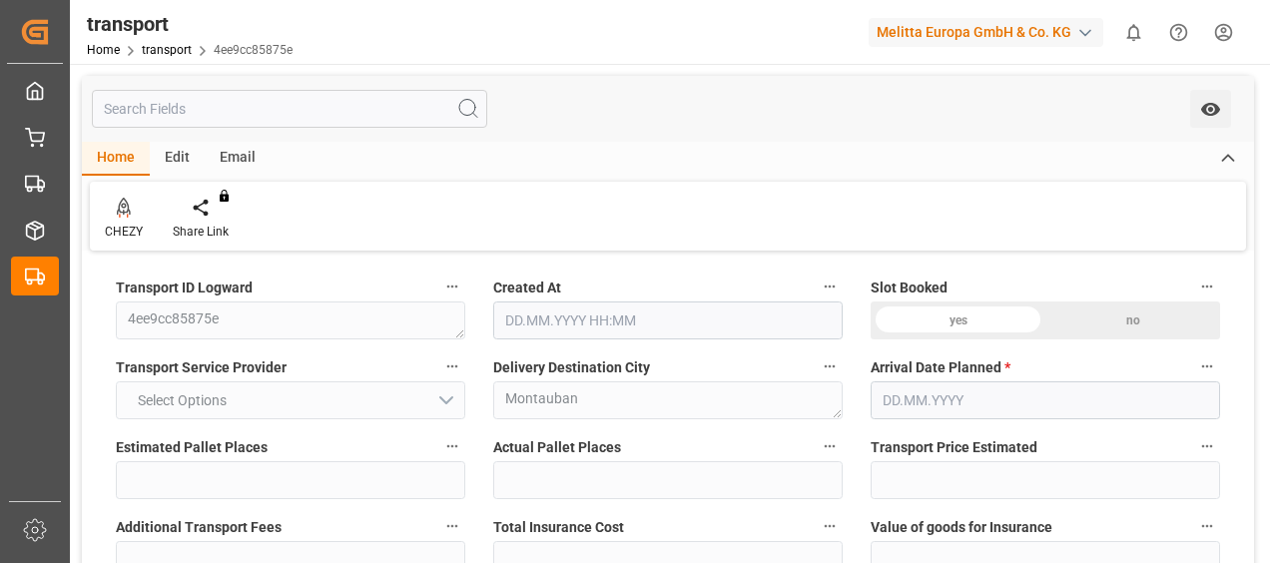
type input "3"
type input "101"
type input "646.468"
type input "0"
type input "4710.8598"
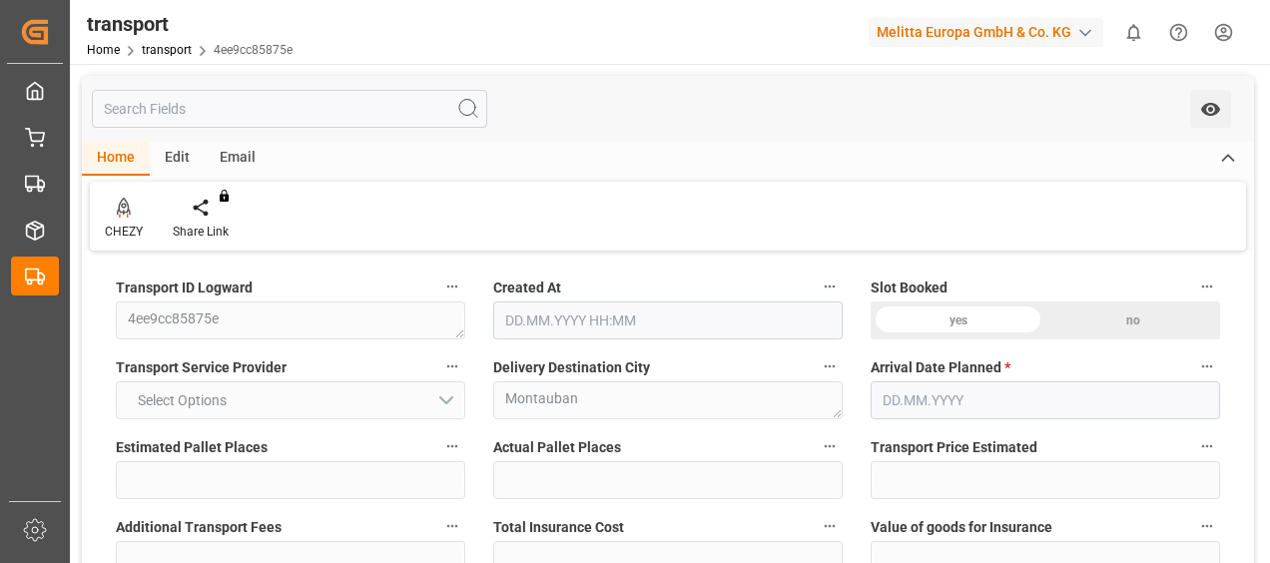
type input "0"
type input "21"
type input "35"
type input "[DATE] 11:58"
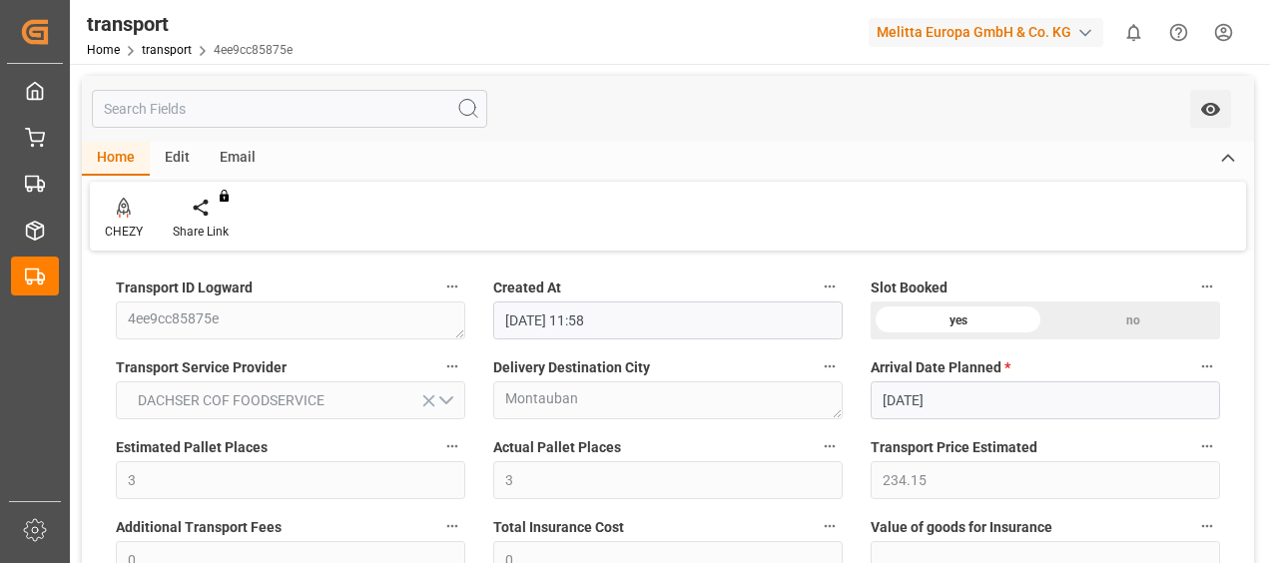
type input "[DATE]"
drag, startPoint x: 1265, startPoint y: 132, endPoint x: 1269, endPoint y: 191, distance: 59.0
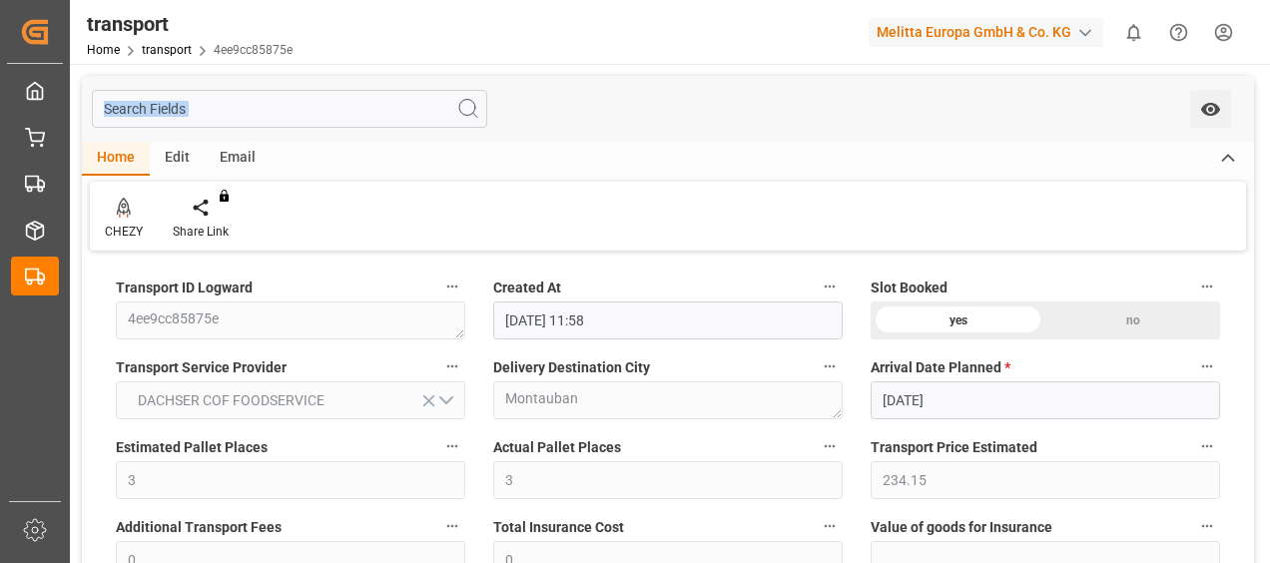
click at [1266, 191] on div "transport Home transport 4ee9cc85875e Melitta Europa GmbH & Co. KG 0 Notificati…" at bounding box center [668, 281] width 1196 height 563
drag, startPoint x: 1269, startPoint y: 191, endPoint x: 1070, endPoint y: 168, distance: 200.0
click at [1070, 168] on div "Home Edit Email" at bounding box center [668, 159] width 1172 height 34
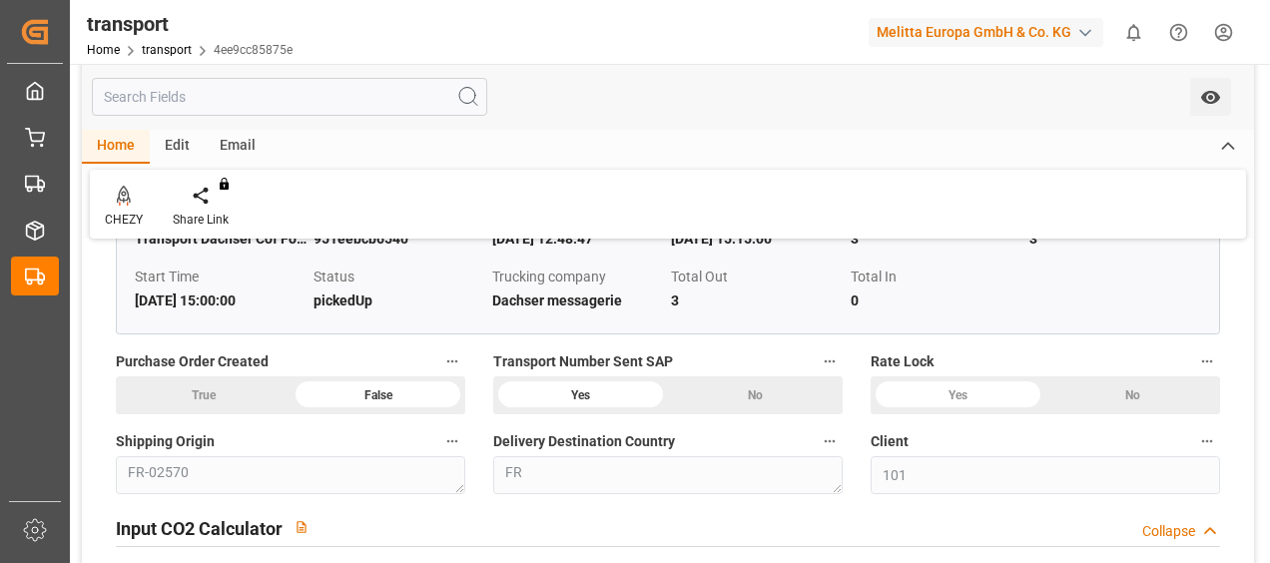
scroll to position [1677, 0]
